Goal: Information Seeking & Learning: Check status

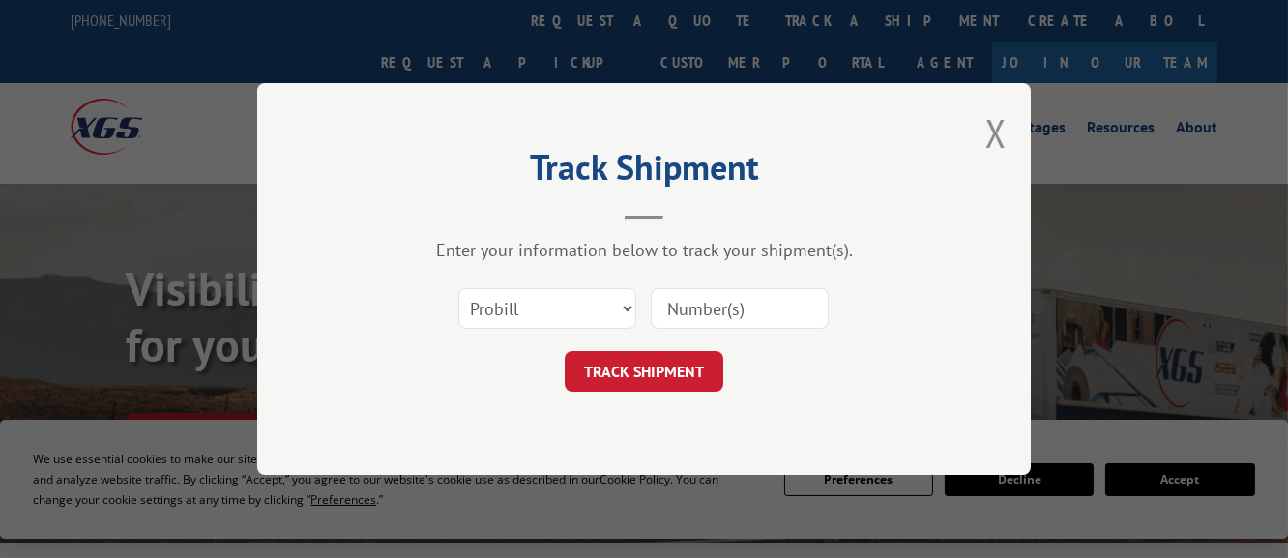
click at [703, 312] on input at bounding box center [740, 308] width 178 height 41
paste input "503594"
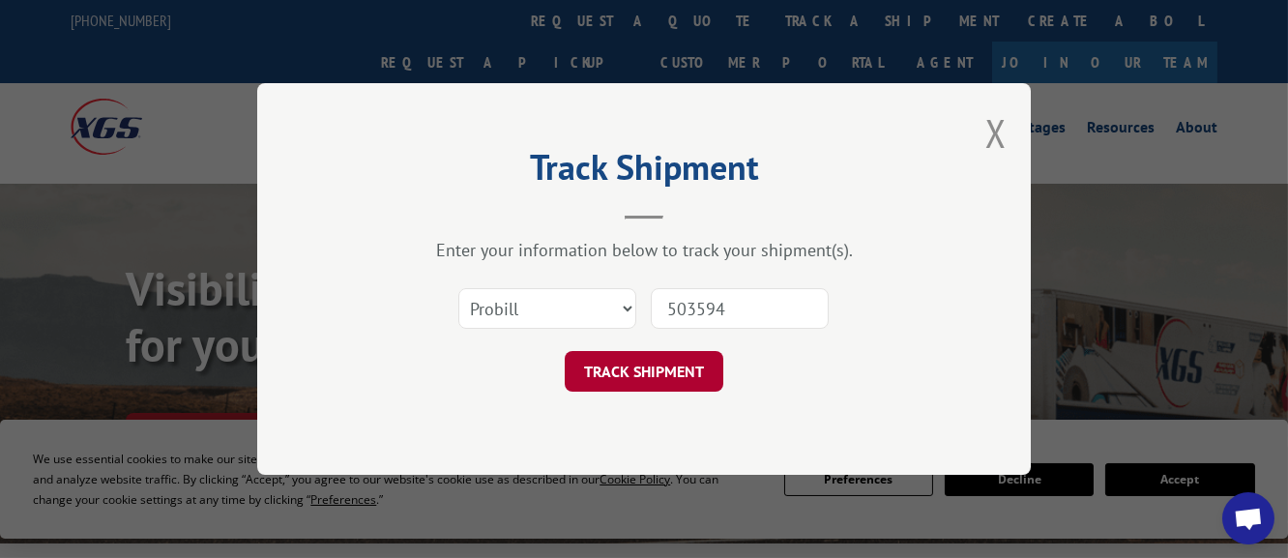
type input "503594"
click at [634, 363] on button "TRACK SHIPMENT" at bounding box center [644, 371] width 159 height 41
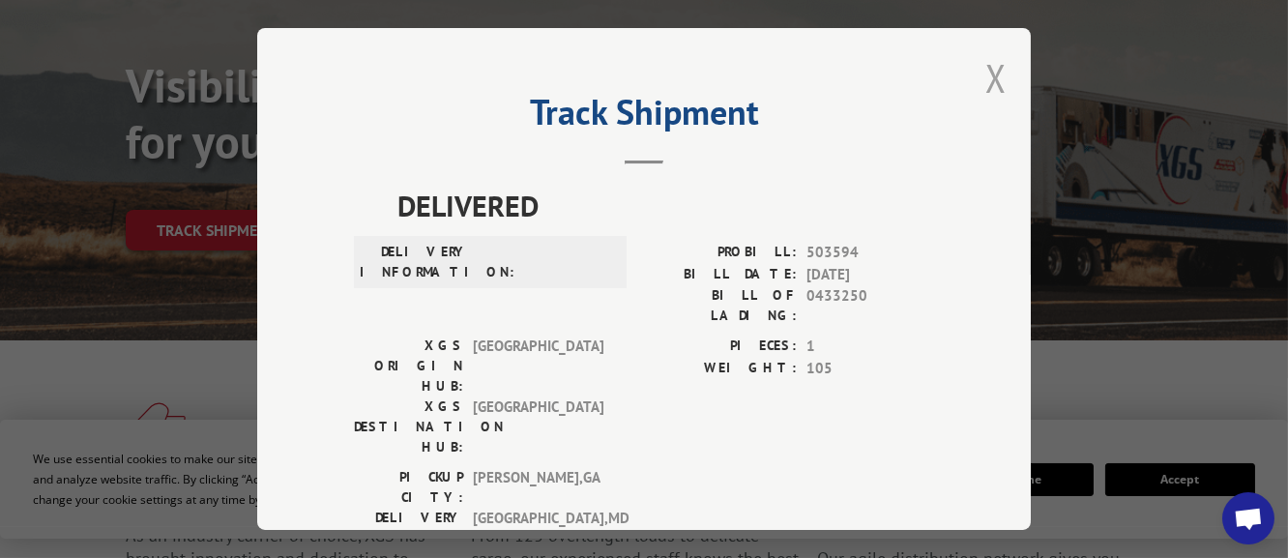
click at [994, 64] on button "Close modal" at bounding box center [995, 77] width 21 height 51
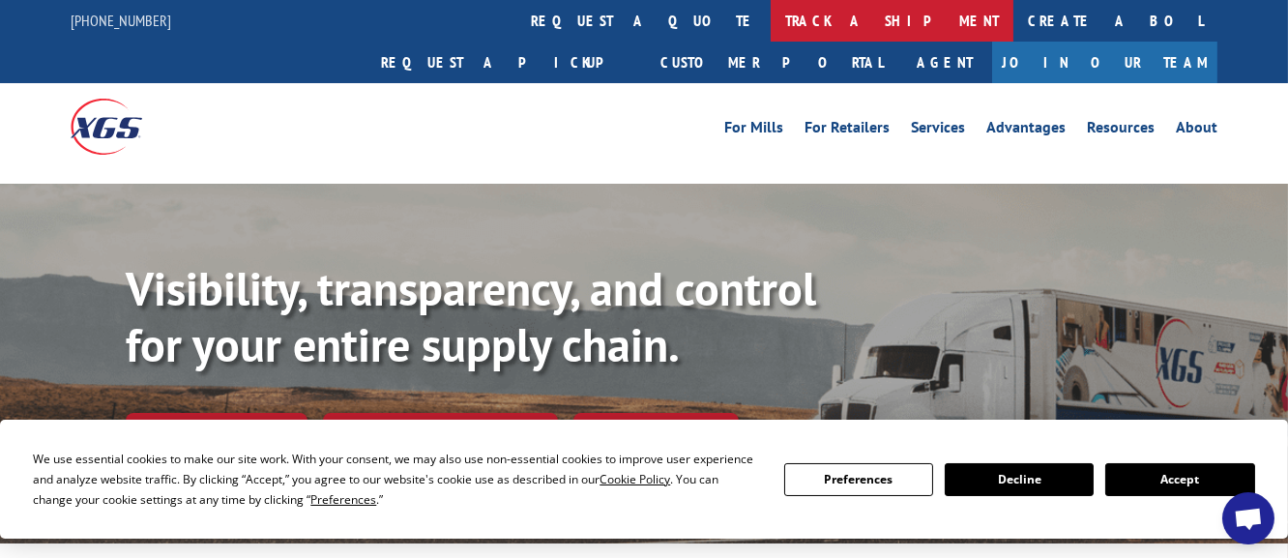
click at [771, 21] on link "track a shipment" at bounding box center [892, 21] width 243 height 42
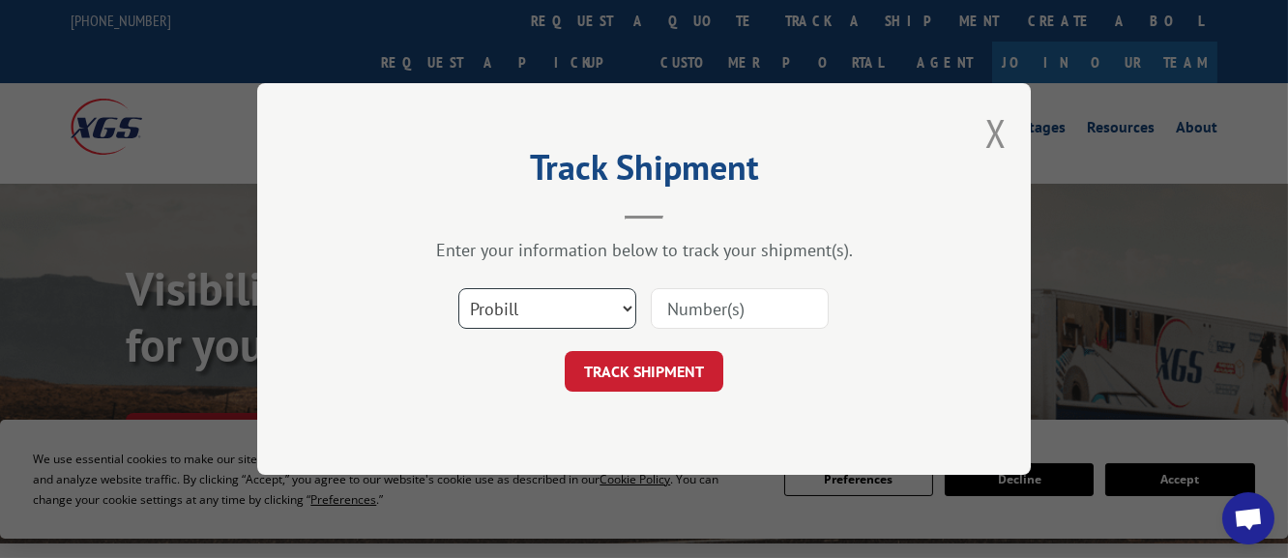
click at [458, 288] on select "Select category... Probill BOL PO" at bounding box center [547, 308] width 178 height 41
select select "po"
click option "PO" at bounding box center [0, 0] width 0 height 0
click at [679, 315] on input at bounding box center [740, 308] width 178 height 41
paste input "503594"
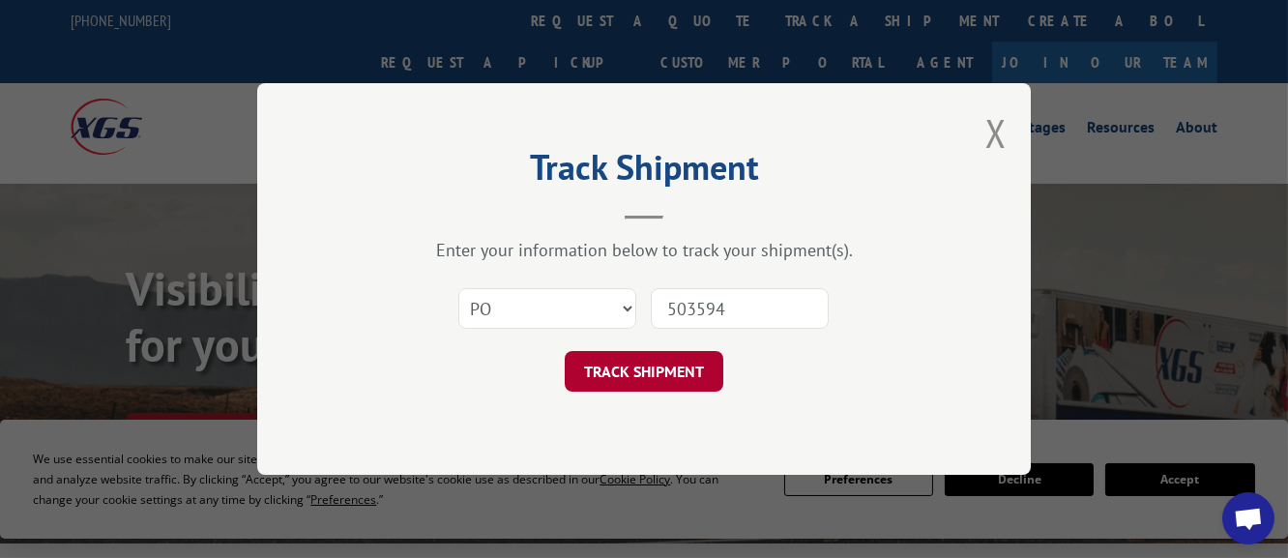
type input "503594"
click at [672, 378] on button "TRACK SHIPMENT" at bounding box center [644, 371] width 159 height 41
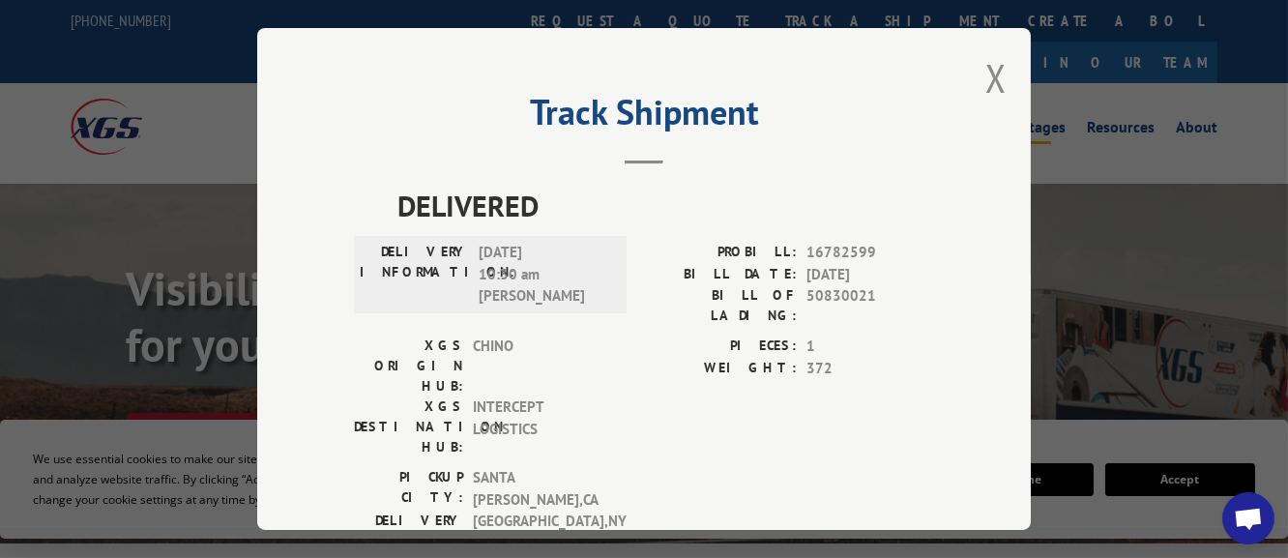
click at [986, 80] on button "Close modal" at bounding box center [995, 77] width 21 height 51
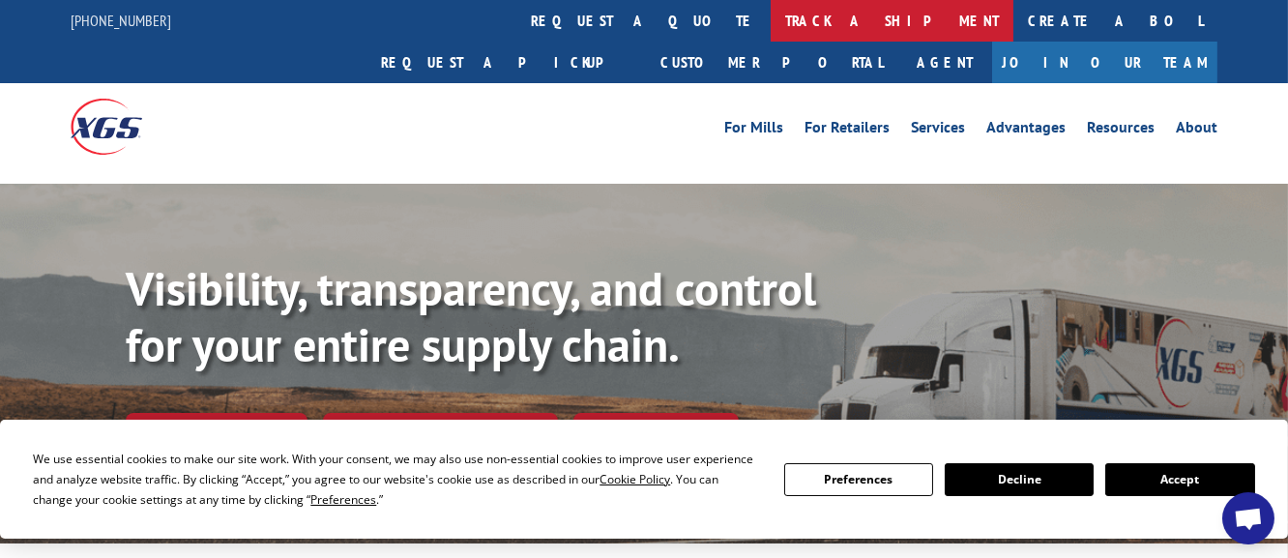
click at [771, 23] on link "track a shipment" at bounding box center [892, 21] width 243 height 42
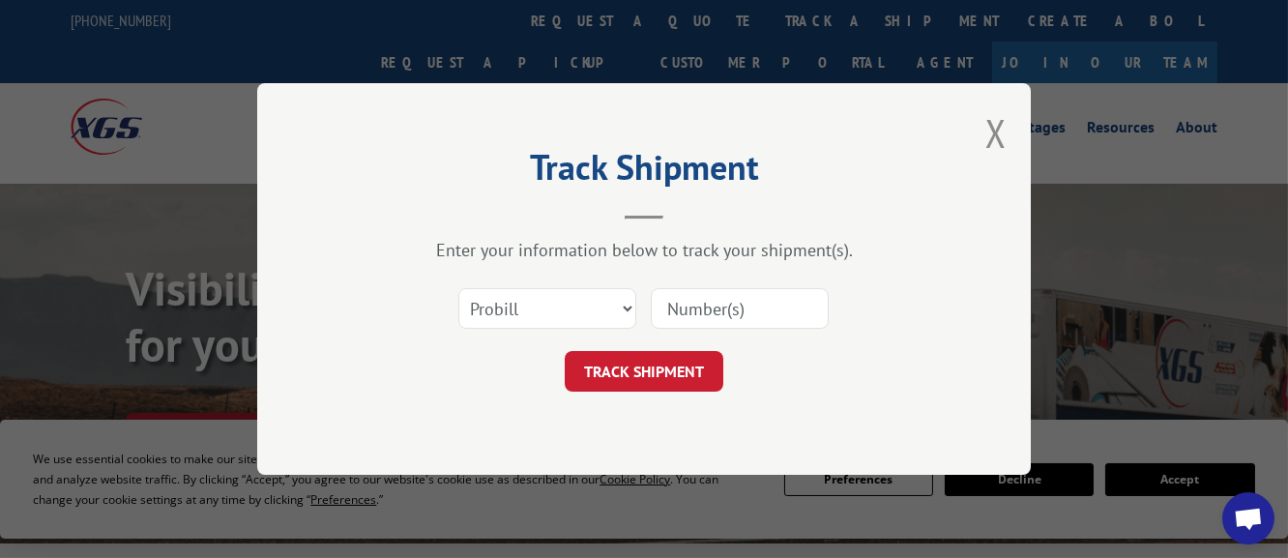
click at [704, 322] on input at bounding box center [740, 308] width 178 height 41
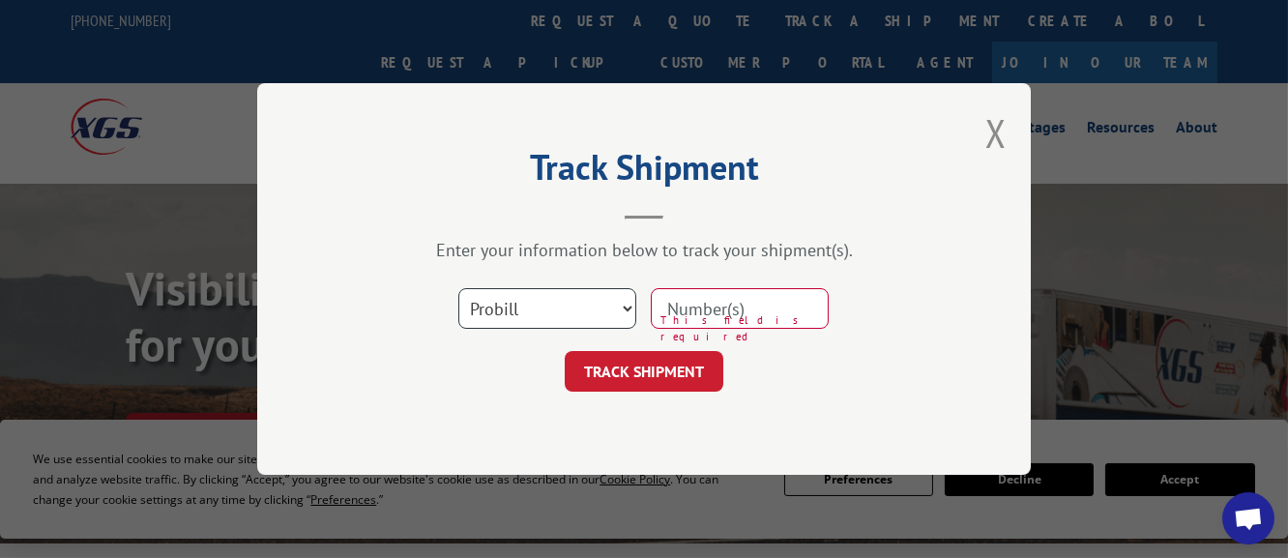
select select "po"
click option "PO" at bounding box center [0, 0] width 0 height 0
click at [703, 317] on input at bounding box center [740, 308] width 178 height 41
paste input "503594"
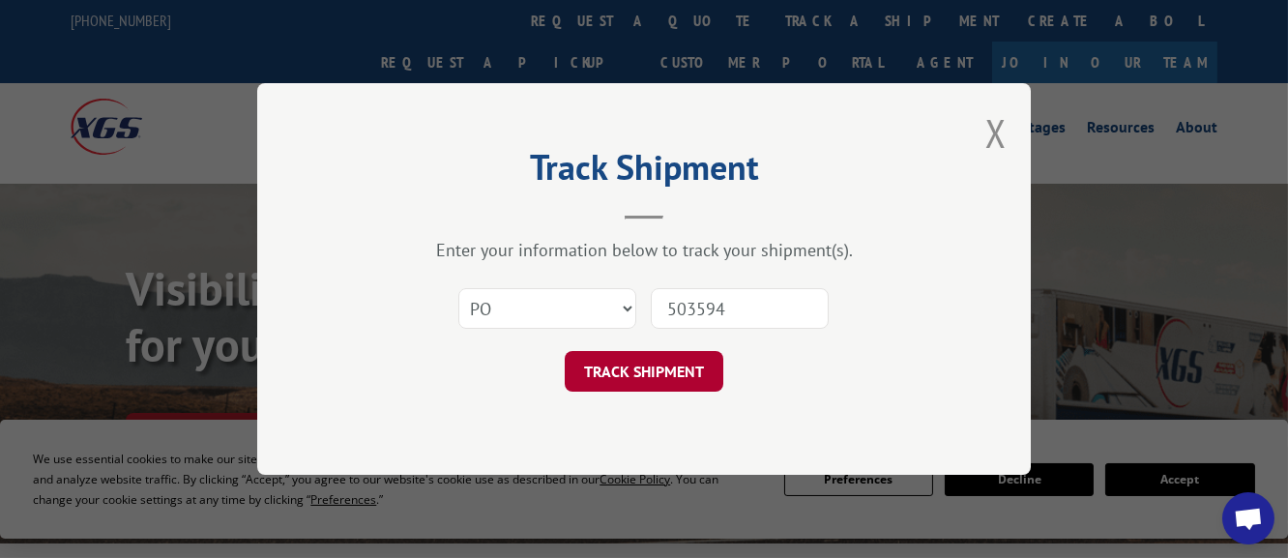
type input "503594"
click at [687, 369] on button "TRACK SHIPMENT" at bounding box center [644, 371] width 159 height 41
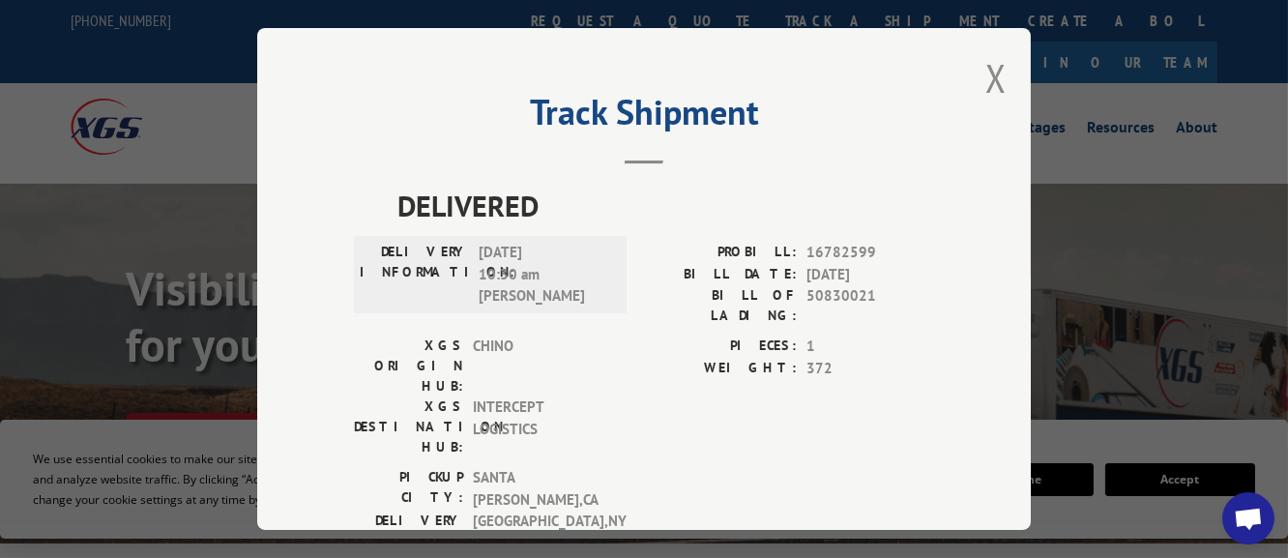
click at [985, 64] on button "Close modal" at bounding box center [995, 77] width 21 height 51
